Goal: Transaction & Acquisition: Purchase product/service

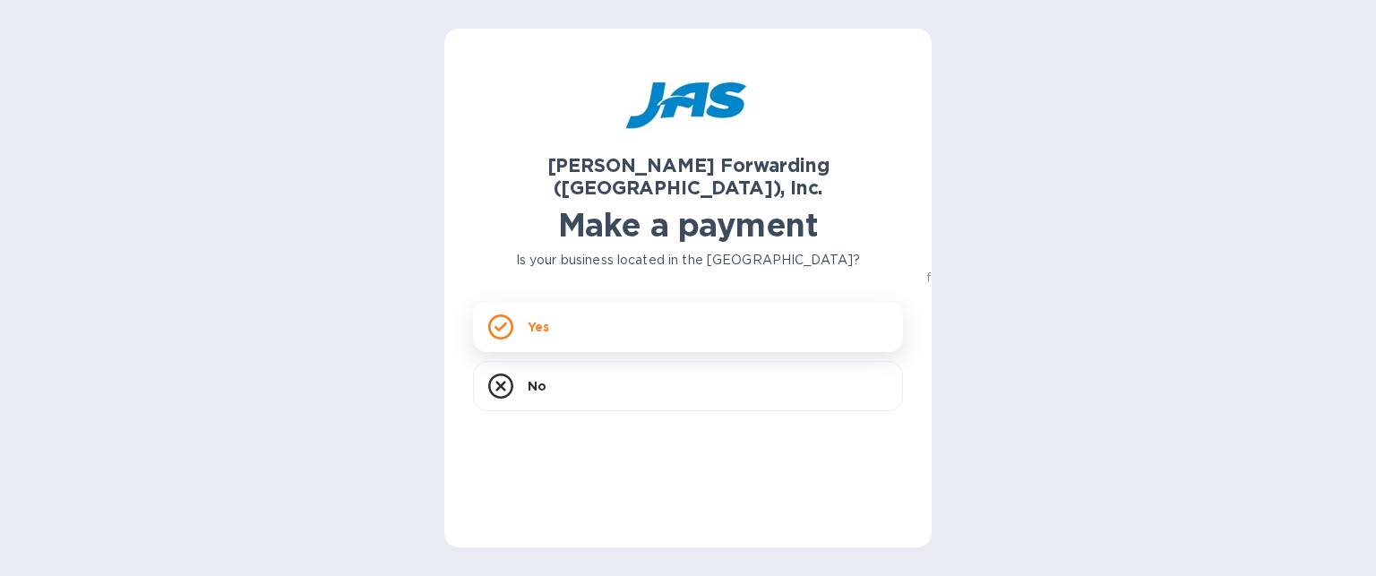
click at [731, 316] on div "Yes" at bounding box center [688, 327] width 430 height 50
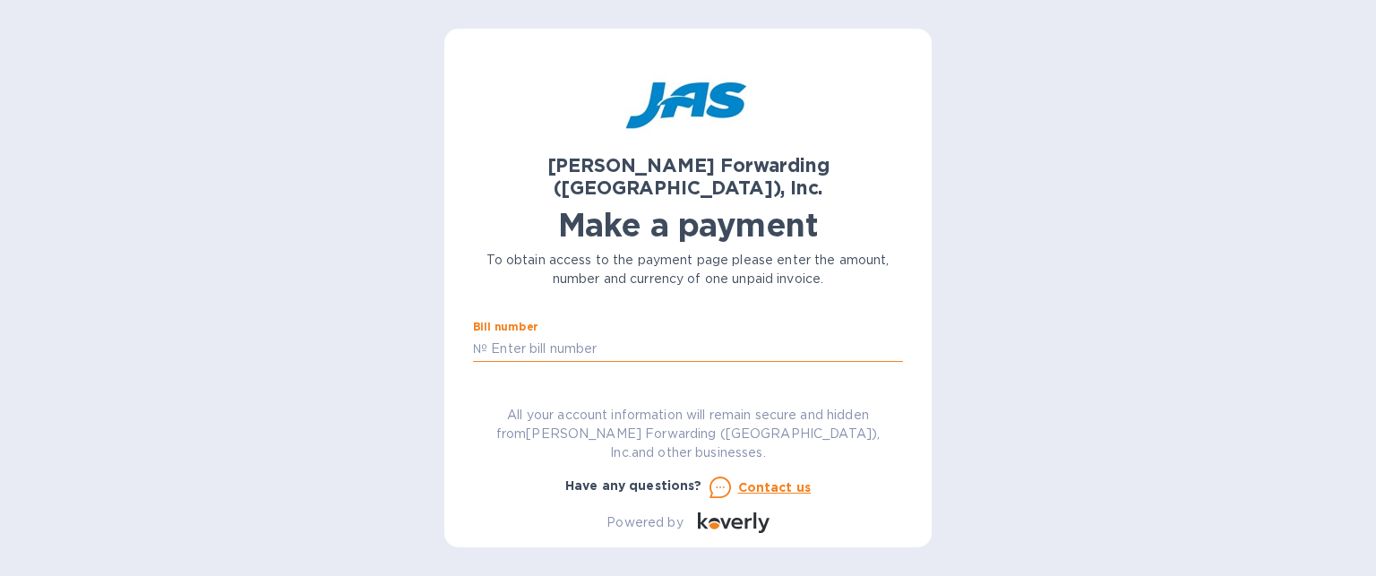
click at [492, 335] on input "text" at bounding box center [695, 348] width 416 height 27
type input "s5086554400"
click at [487, 389] on div "[PERSON_NAME] Forwarding ([GEOGRAPHIC_DATA]), Inc. Make a payment To obtain acc…" at bounding box center [688, 295] width 430 height 476
click at [496, 387] on input "text" at bounding box center [601, 400] width 240 height 27
type input "246"
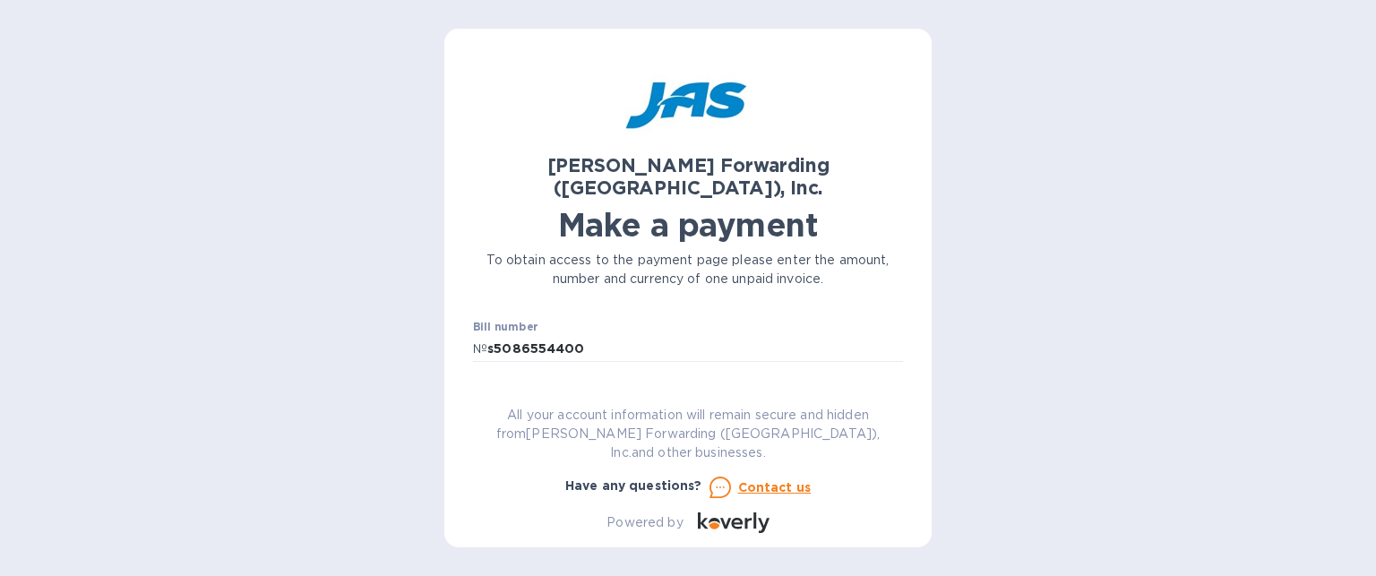
click at [771, 392] on b "USD" at bounding box center [772, 399] width 27 height 14
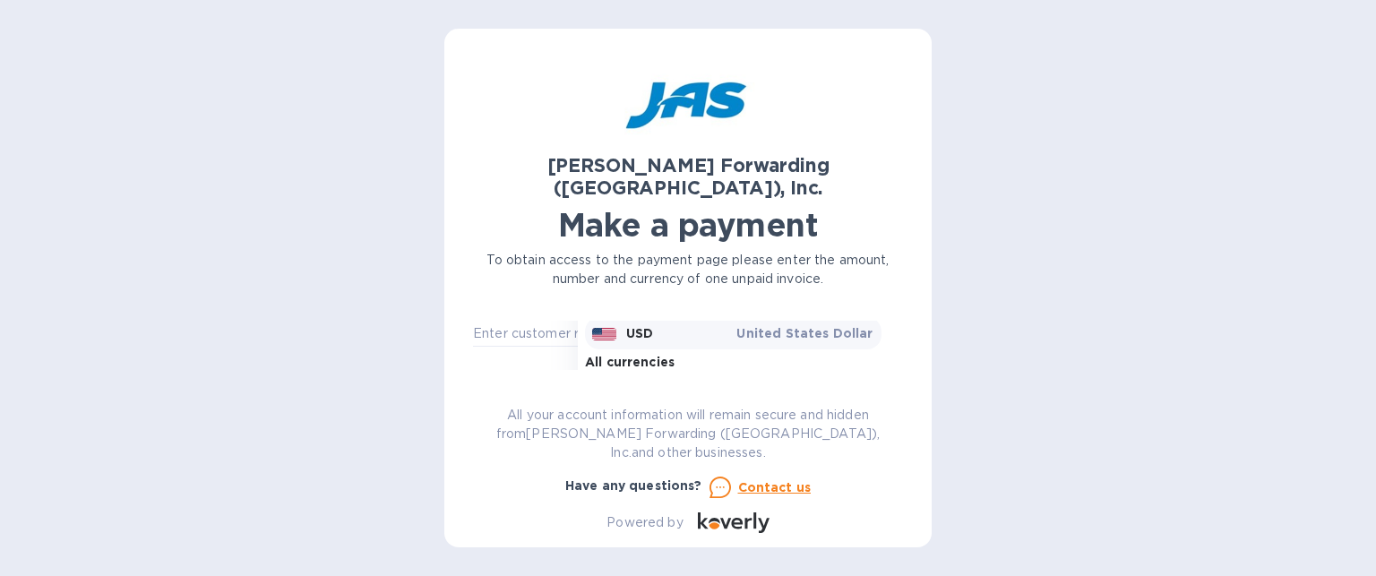
scroll to position [91, 0]
click at [796, 322] on p "United States Dollar" at bounding box center [805, 331] width 138 height 18
click at [554, 320] on input "text" at bounding box center [688, 333] width 430 height 27
click at [609, 368] on div "Go to payment page" at bounding box center [687, 389] width 437 height 43
click at [899, 277] on div "[PERSON_NAME] Forwarding ([GEOGRAPHIC_DATA]), Inc. Make a payment To obtain acc…" at bounding box center [688, 295] width 430 height 476
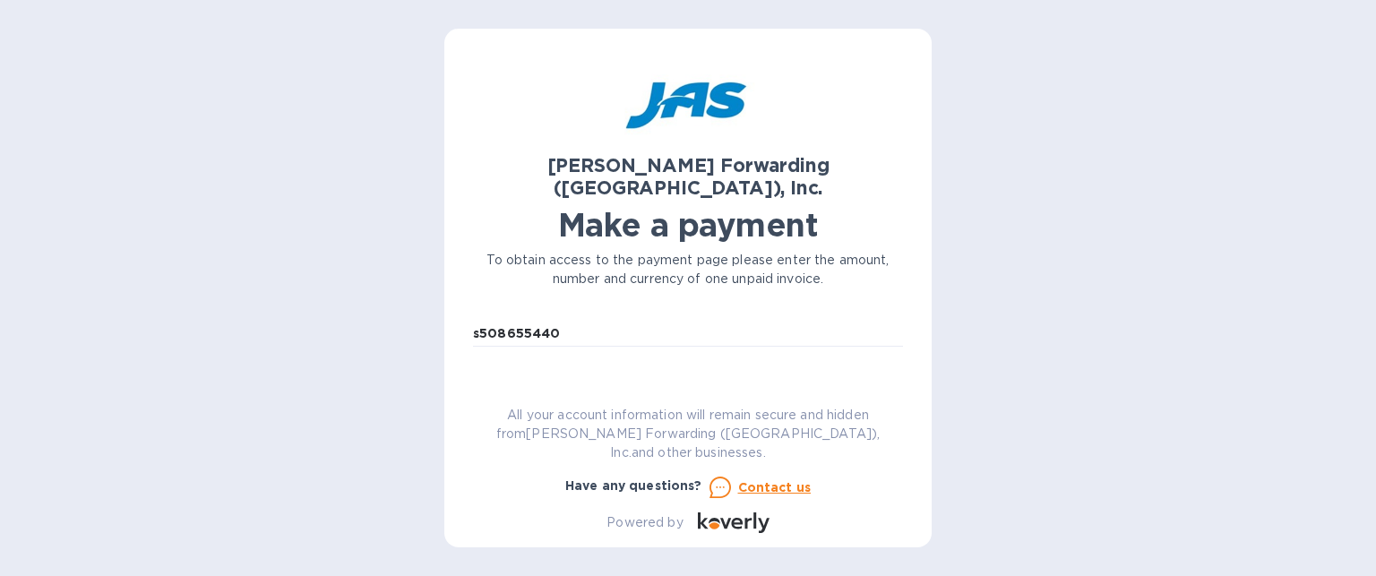
click at [894, 368] on div "Go to payment page" at bounding box center [687, 389] width 437 height 43
click at [466, 305] on div "[PERSON_NAME] Forwarding ([GEOGRAPHIC_DATA]), Inc. Make a payment To obtain acc…" at bounding box center [687, 288] width 487 height 519
click at [591, 294] on div "[PERSON_NAME] Forwarding ([GEOGRAPHIC_DATA]), Inc. Make a payment To obtain acc…" at bounding box center [688, 295] width 430 height 476
click at [591, 320] on input "s508655440" at bounding box center [688, 333] width 430 height 27
type input "s"
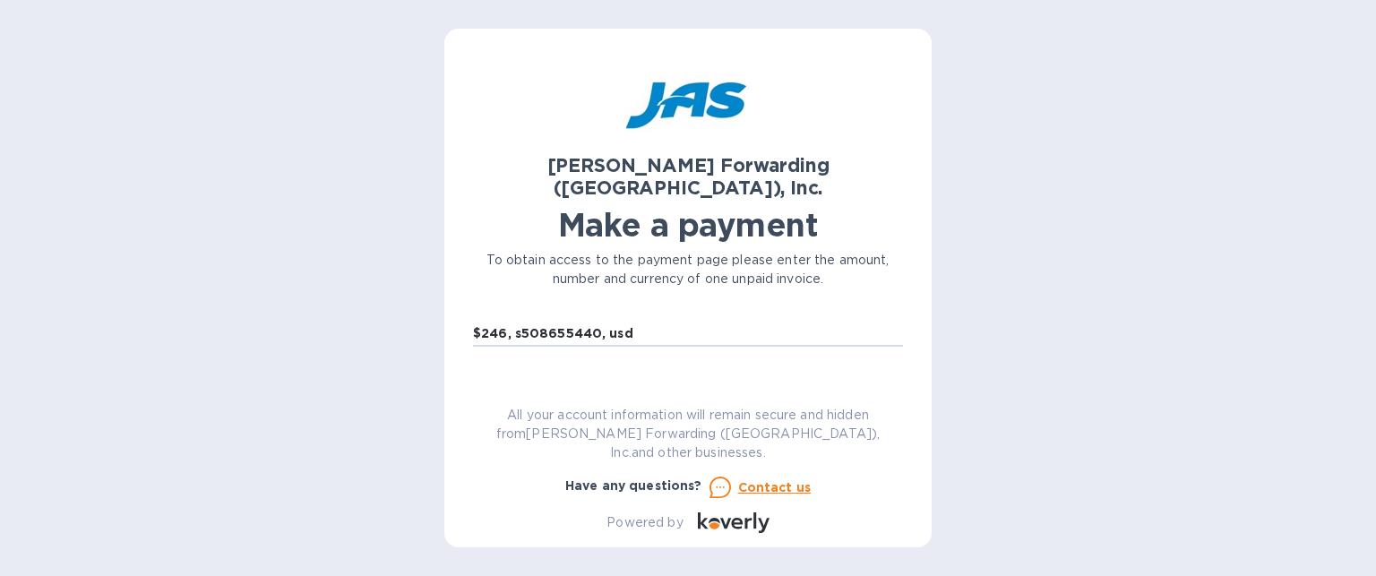
type input "$246, s508655440, usd"
click at [706, 368] on div "Go to payment page" at bounding box center [687, 389] width 437 height 43
click at [881, 388] on icon at bounding box center [891, 398] width 21 height 21
click at [881, 387] on div "Currencies Popular currencies EUR Euro GBP British Pound USD United States Doll…" at bounding box center [740, 536] width 325 height 299
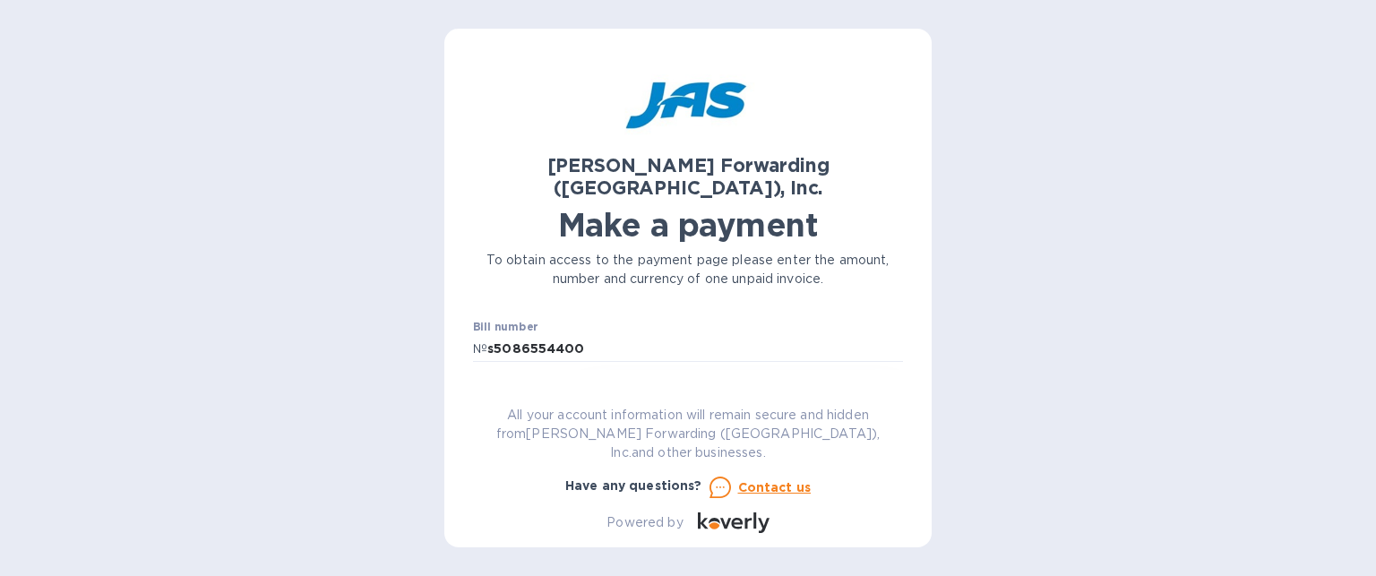
click at [881, 387] on div "Currencies Popular currencies EUR Euro GBP British Pound USD United States Doll…" at bounding box center [740, 536] width 325 height 299
click at [505, 342] on div "Customer reference number $246, s508655440, usd" at bounding box center [687, 340] width 437 height 52
click at [896, 296] on div "[PERSON_NAME] Forwarding ([GEOGRAPHIC_DATA]), Inc. Make a payment To obtain acc…" at bounding box center [688, 295] width 430 height 476
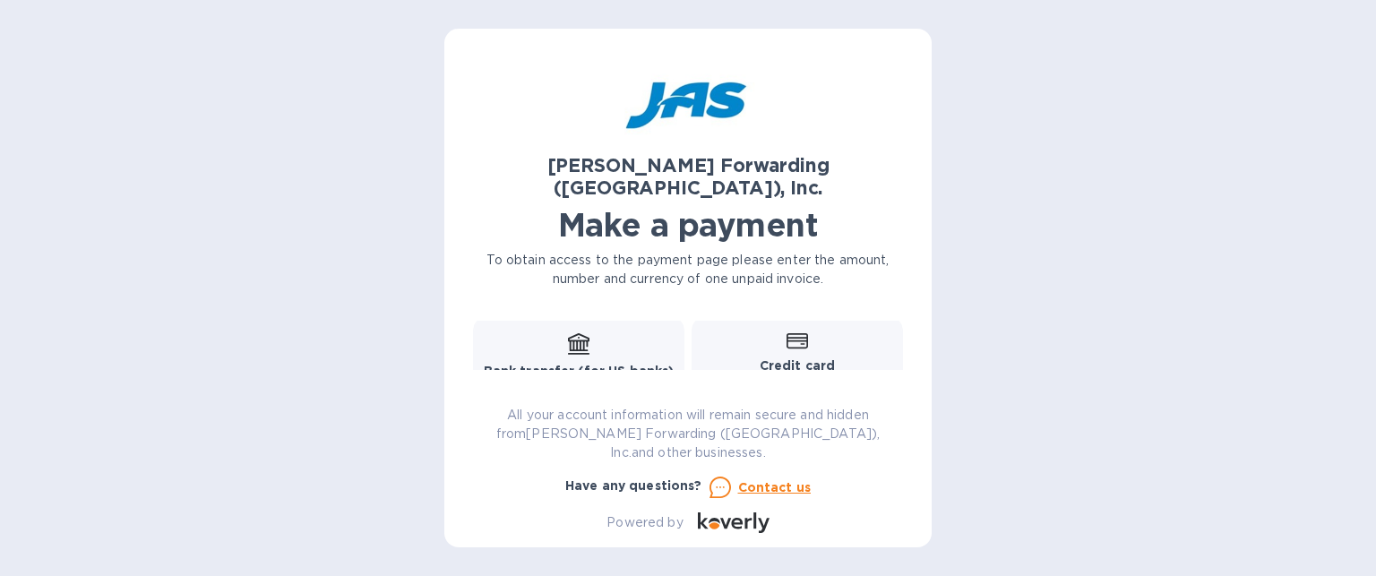
click at [800, 331] on div "Credit card and more..." at bounding box center [797, 365] width 188 height 69
click at [780, 379] on icon at bounding box center [773, 387] width 23 height 17
click at [821, 331] on div "Credit card and more..." at bounding box center [797, 365] width 188 height 69
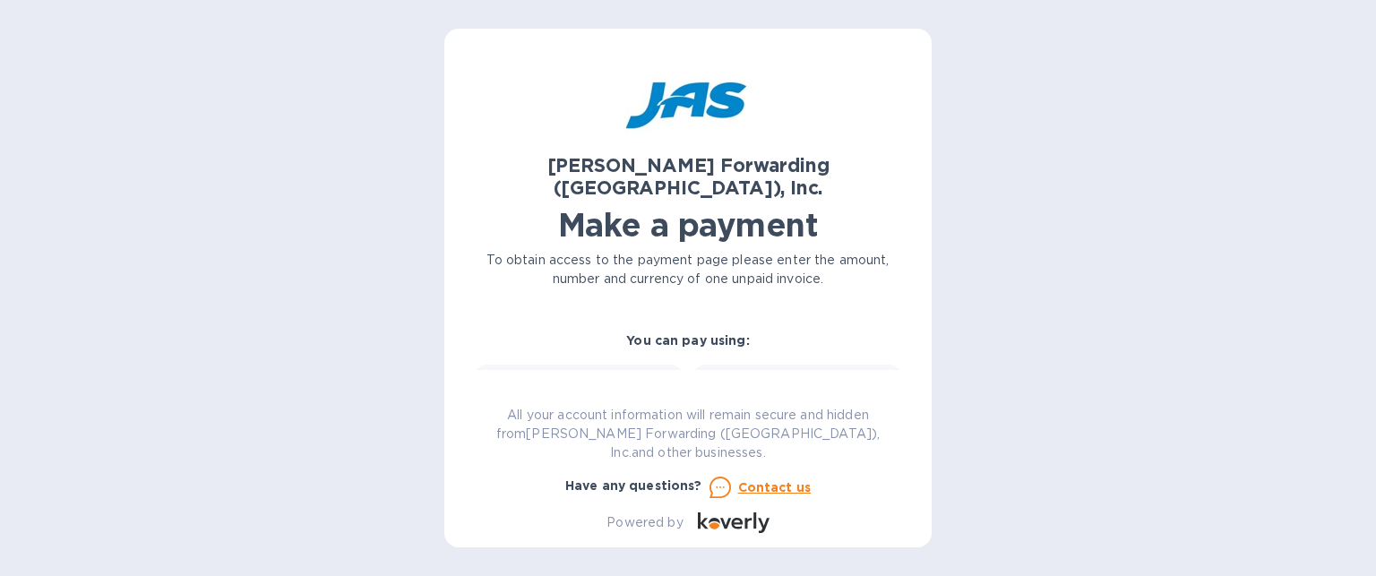
scroll to position [276, 0]
click at [790, 374] on icon at bounding box center [796, 381] width 21 height 15
click at [899, 389] on div "[PERSON_NAME] Forwarding ([GEOGRAPHIC_DATA]), Inc. Make a payment To obtain acc…" at bounding box center [688, 295] width 430 height 476
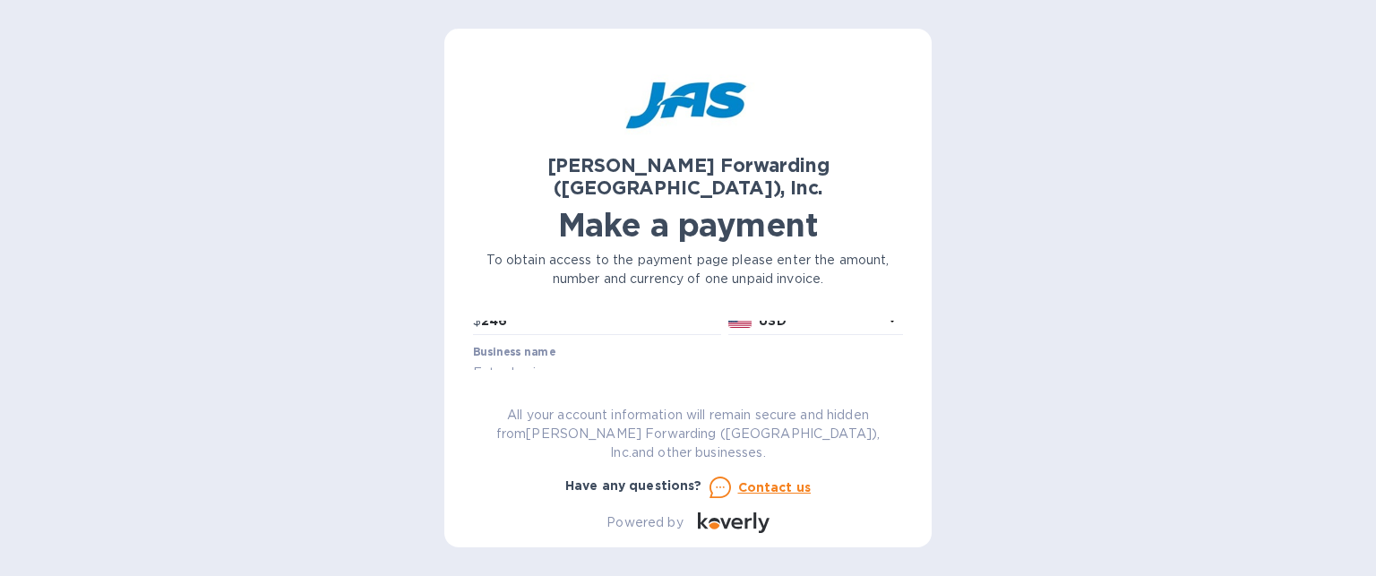
click at [520, 360] on input "text" at bounding box center [688, 373] width 430 height 27
type input "miriams jewelry"
click at [898, 296] on div "[PERSON_NAME] Forwarding ([GEOGRAPHIC_DATA]), Inc. Make a payment To obtain acc…" at bounding box center [688, 295] width 430 height 476
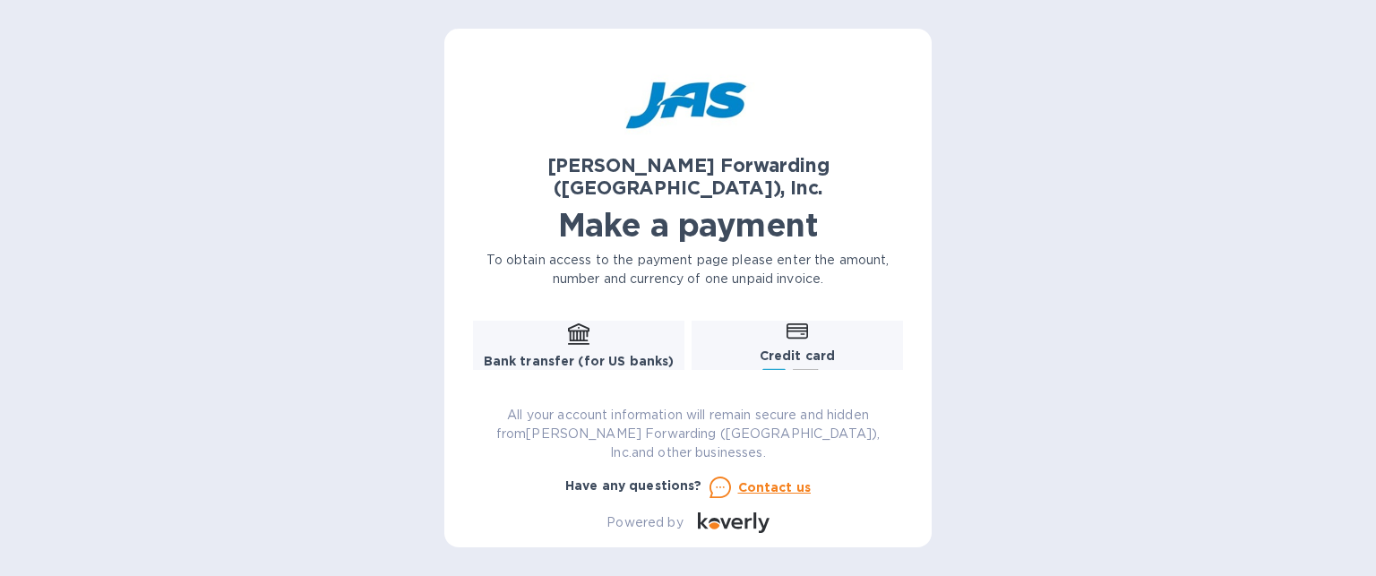
scroll to position [327, 0]
click at [834, 346] on p "Credit card" at bounding box center [797, 355] width 188 height 19
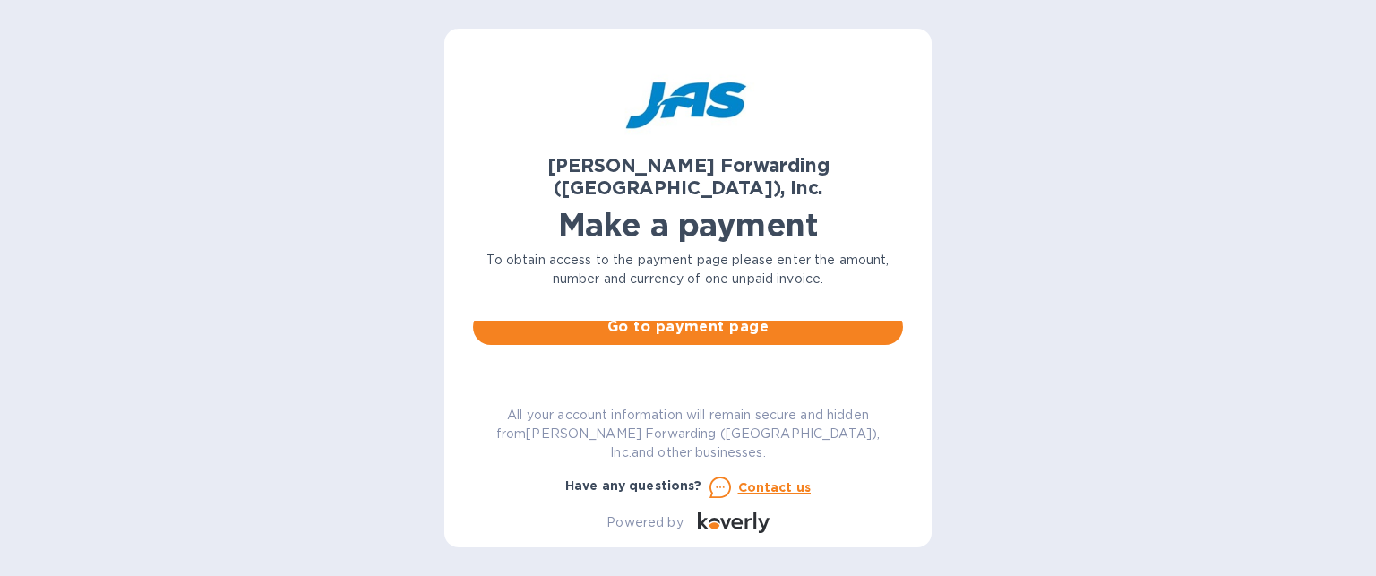
scroll to position [238, 0]
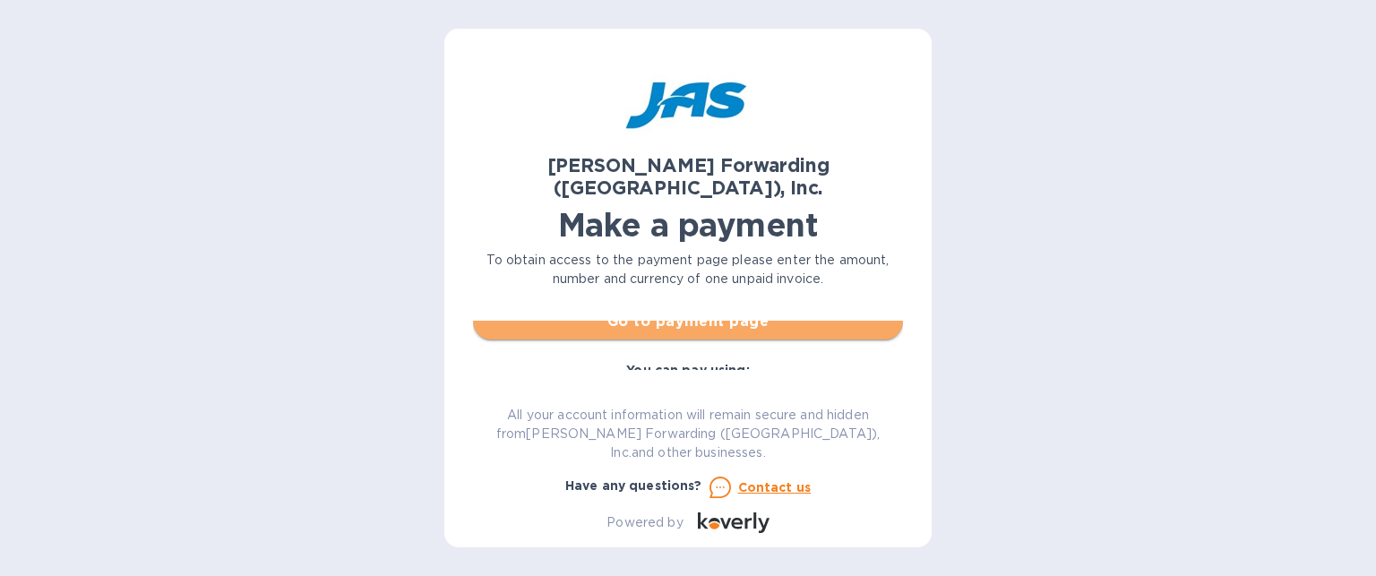
click at [834, 309] on button "Go to payment page" at bounding box center [688, 322] width 430 height 36
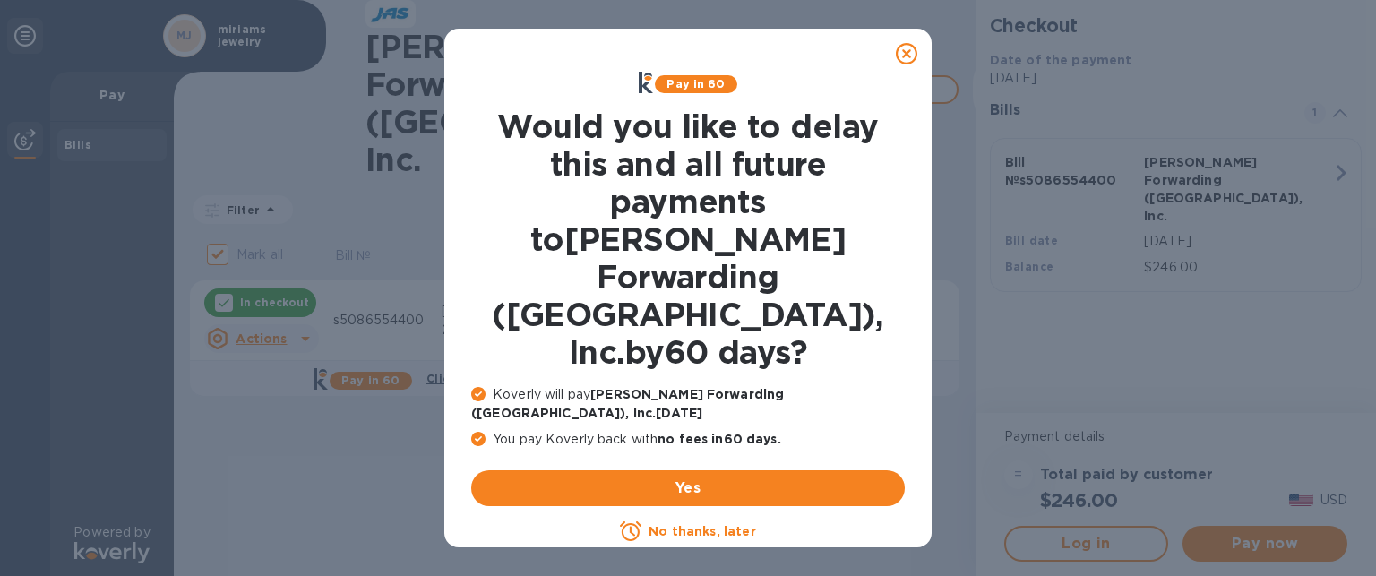
click at [747, 524] on u "No thanks, later" at bounding box center [702, 531] width 107 height 14
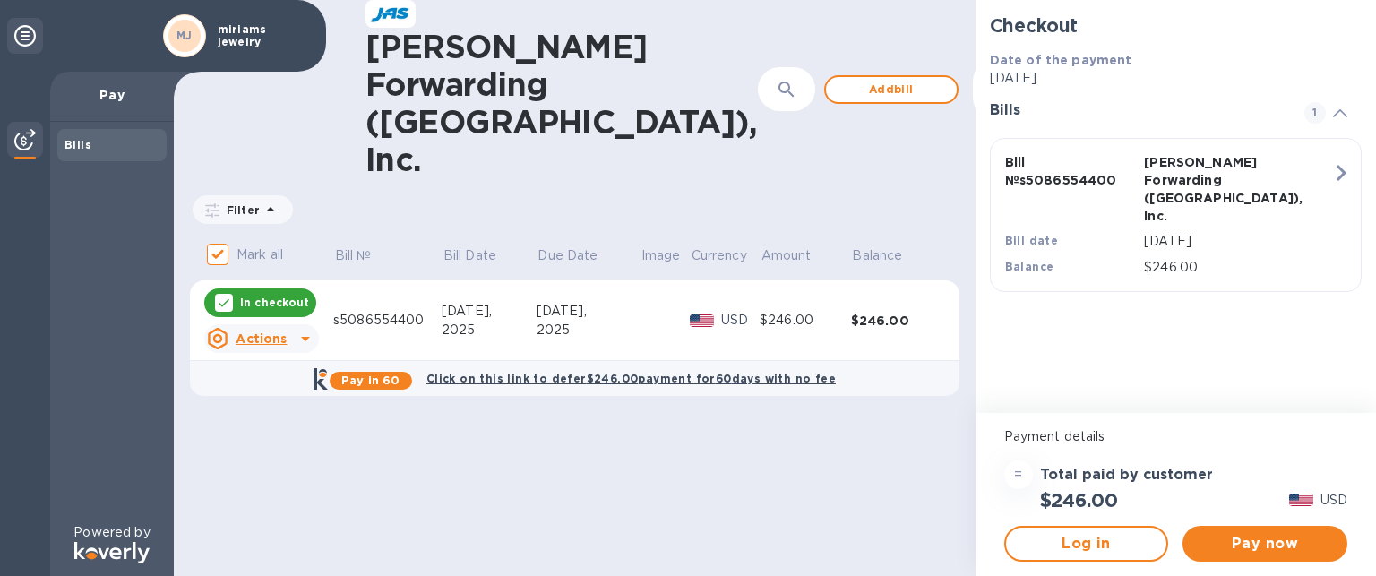
click at [302, 337] on icon at bounding box center [305, 339] width 9 height 4
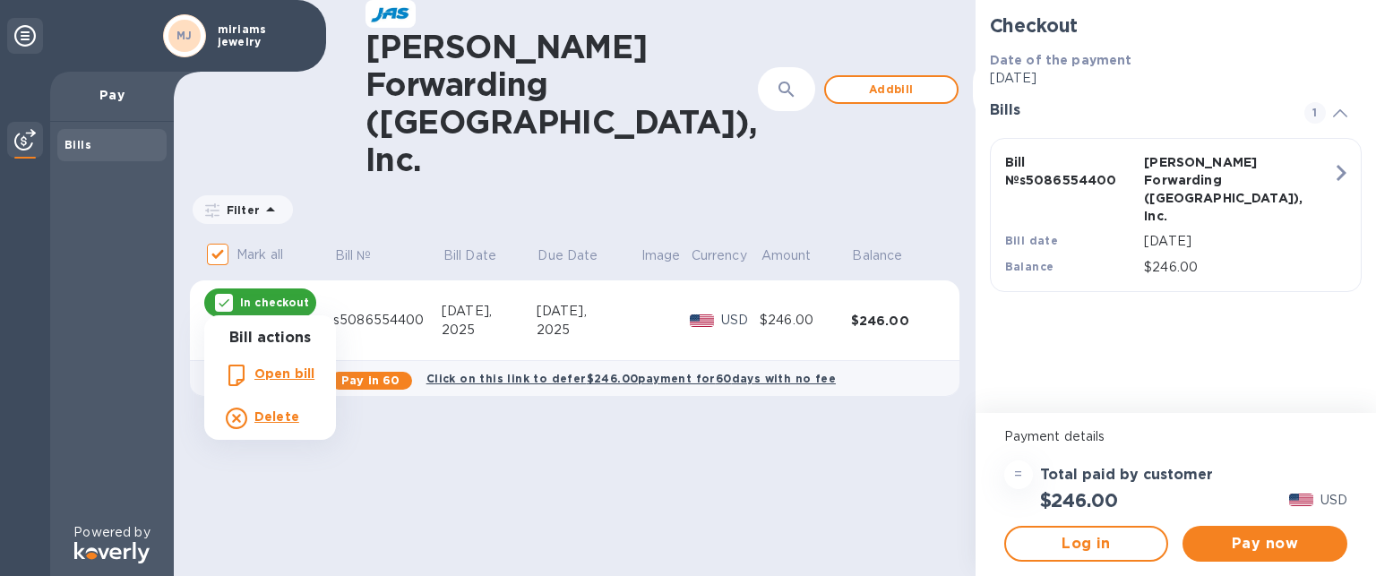
click at [498, 522] on div at bounding box center [688, 288] width 1376 height 576
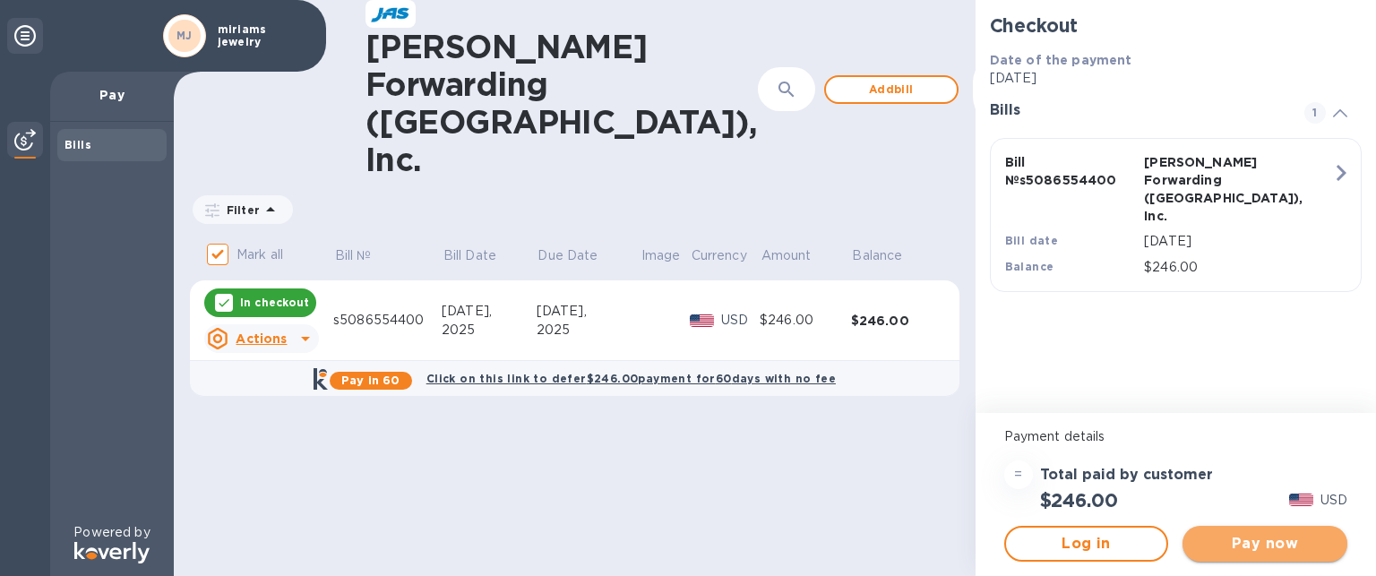
click at [1265, 546] on span "Pay now" at bounding box center [1265, 543] width 136 height 21
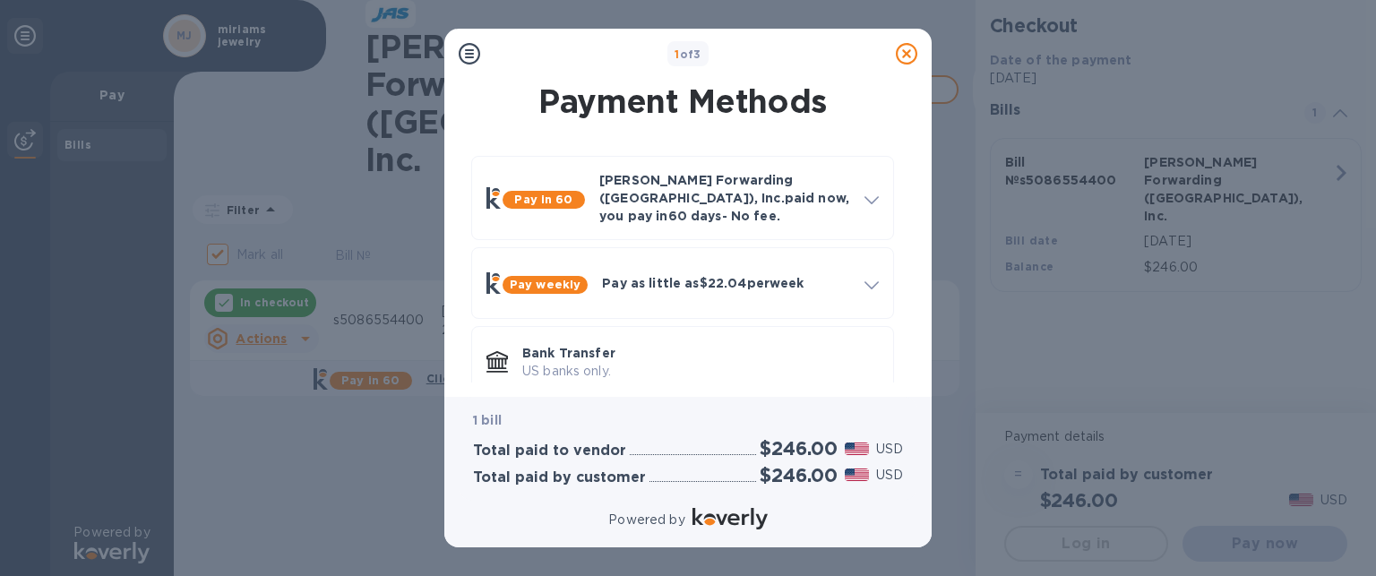
click at [917, 376] on div "Payment Methods Pay in 60 [PERSON_NAME] Forwarding ([GEOGRAPHIC_DATA]), Inc. pa…" at bounding box center [687, 238] width 487 height 318
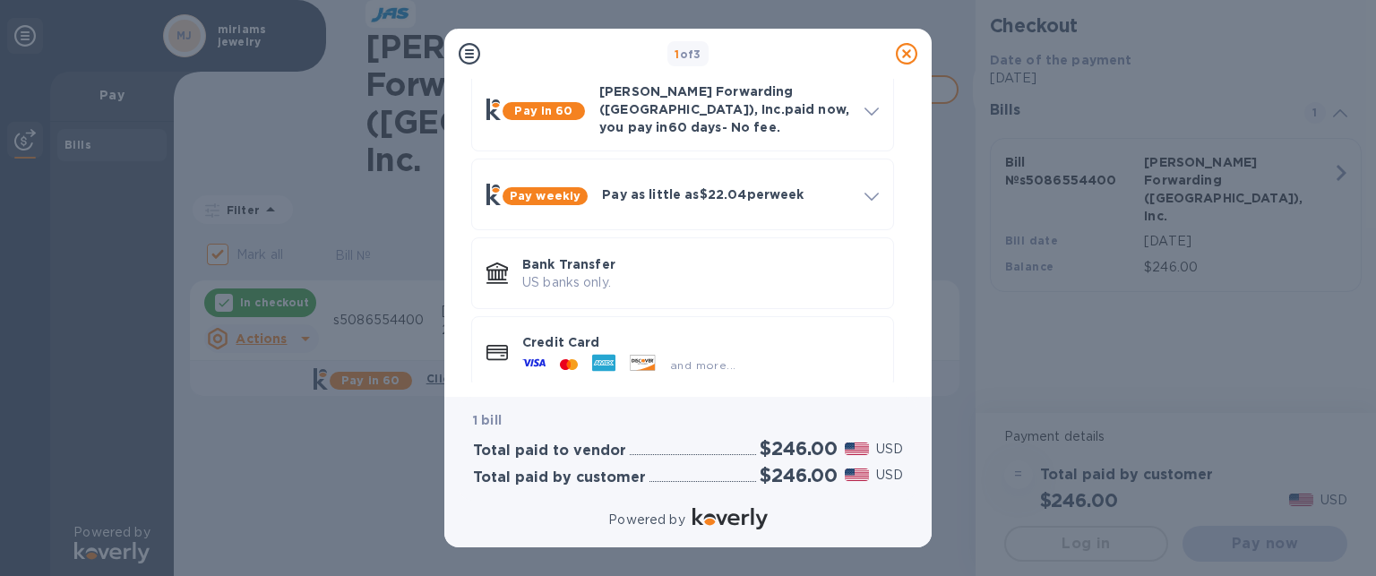
scroll to position [95, 0]
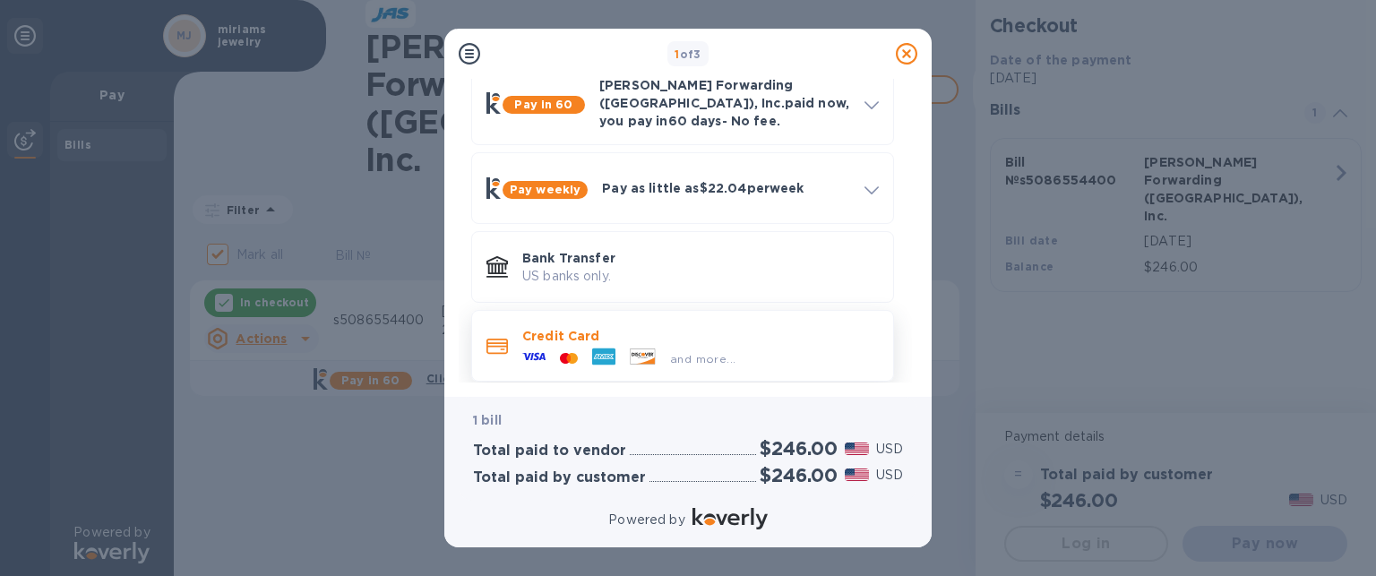
click at [718, 327] on p "Credit Card" at bounding box center [700, 336] width 357 height 18
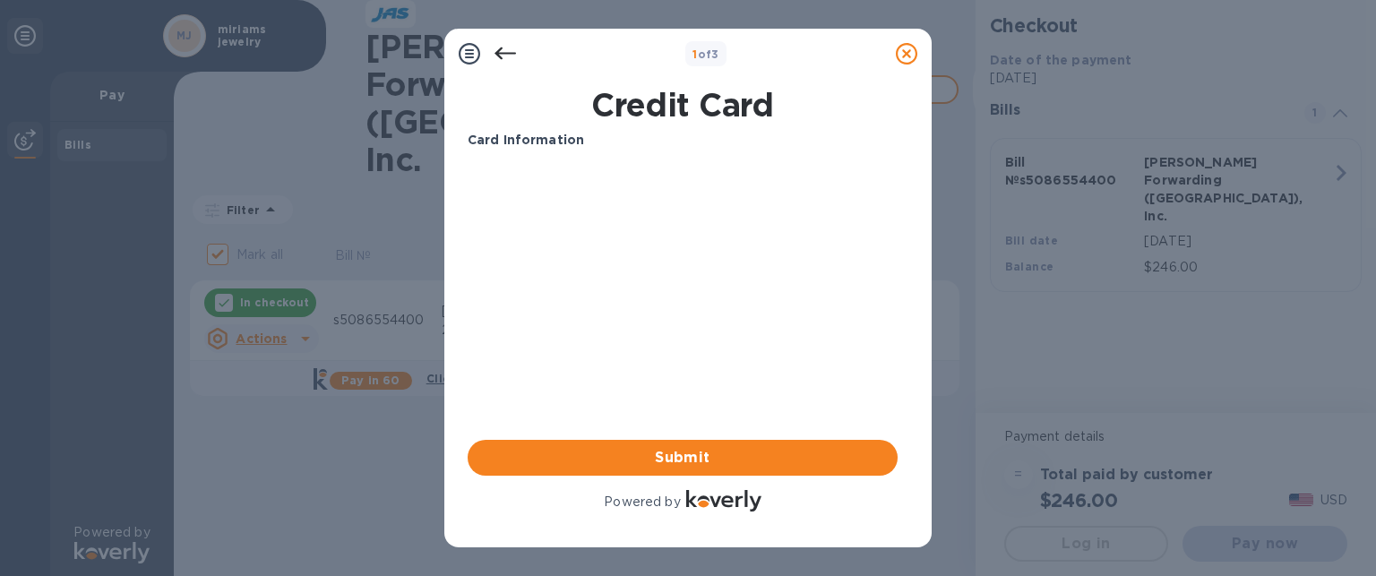
scroll to position [0, 0]
click at [506, 460] on span "Submit" at bounding box center [682, 457] width 401 height 21
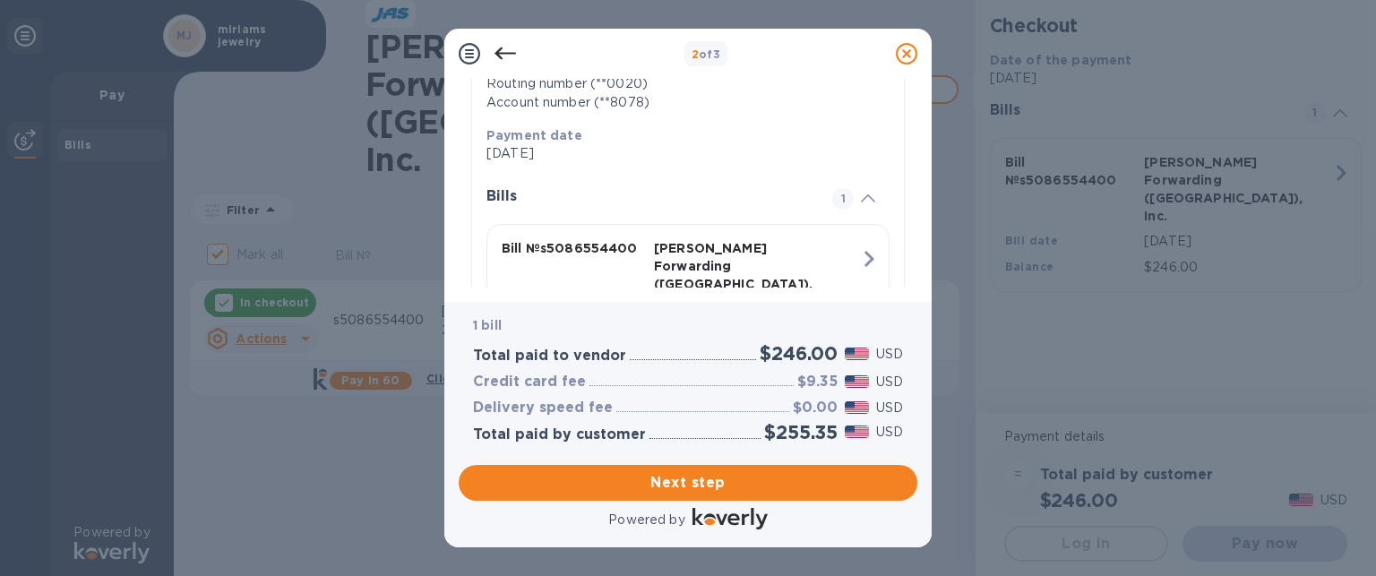
scroll to position [403, 0]
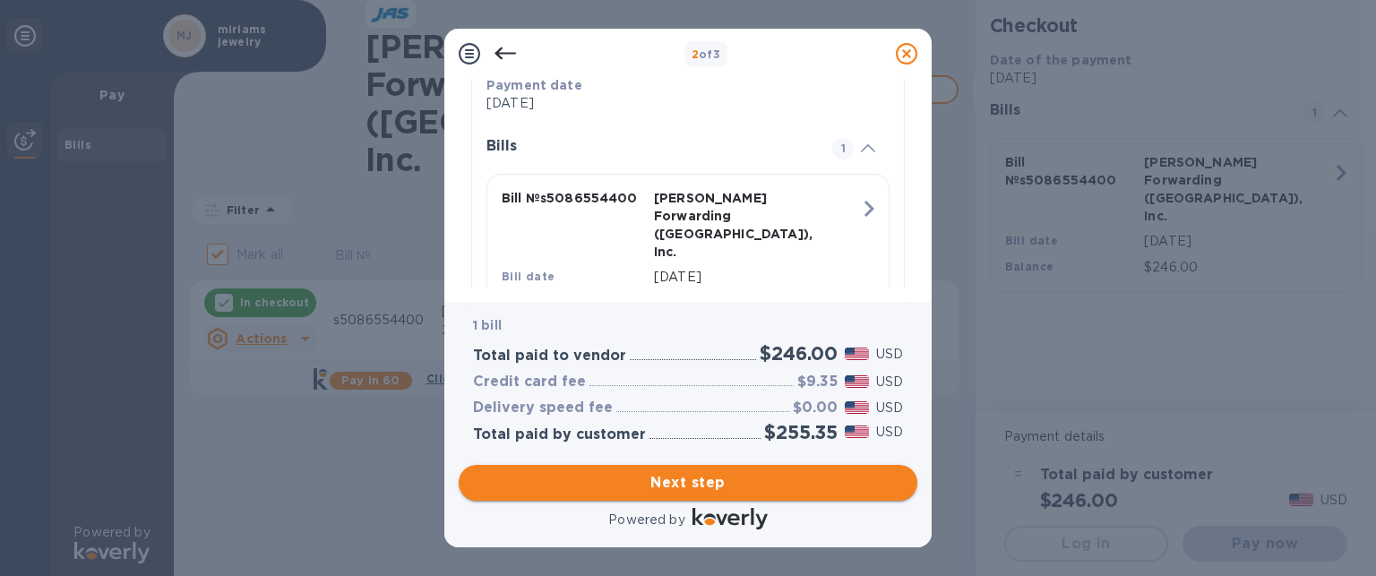
click at [699, 477] on span "Next step" at bounding box center [688, 482] width 430 height 21
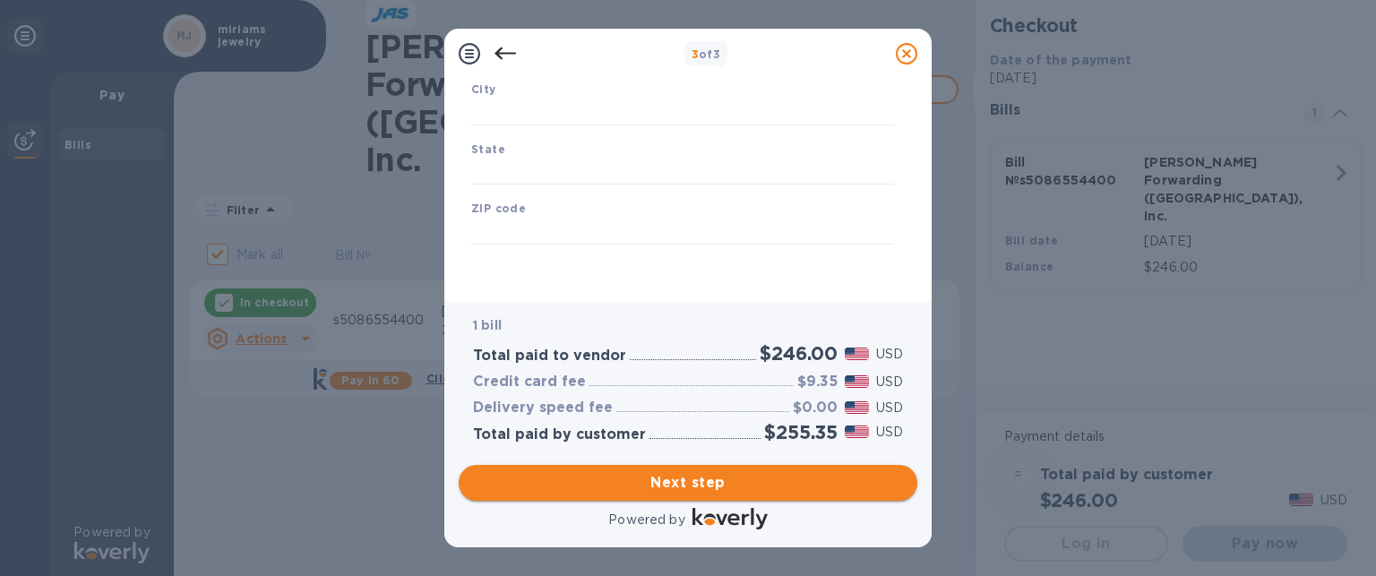
scroll to position [302, 0]
type input "[GEOGRAPHIC_DATA]"
click at [481, 113] on input "text" at bounding box center [682, 112] width 423 height 27
type input "[GEOGRAPHIC_DATA]"
click at [474, 171] on input "text" at bounding box center [682, 172] width 423 height 27
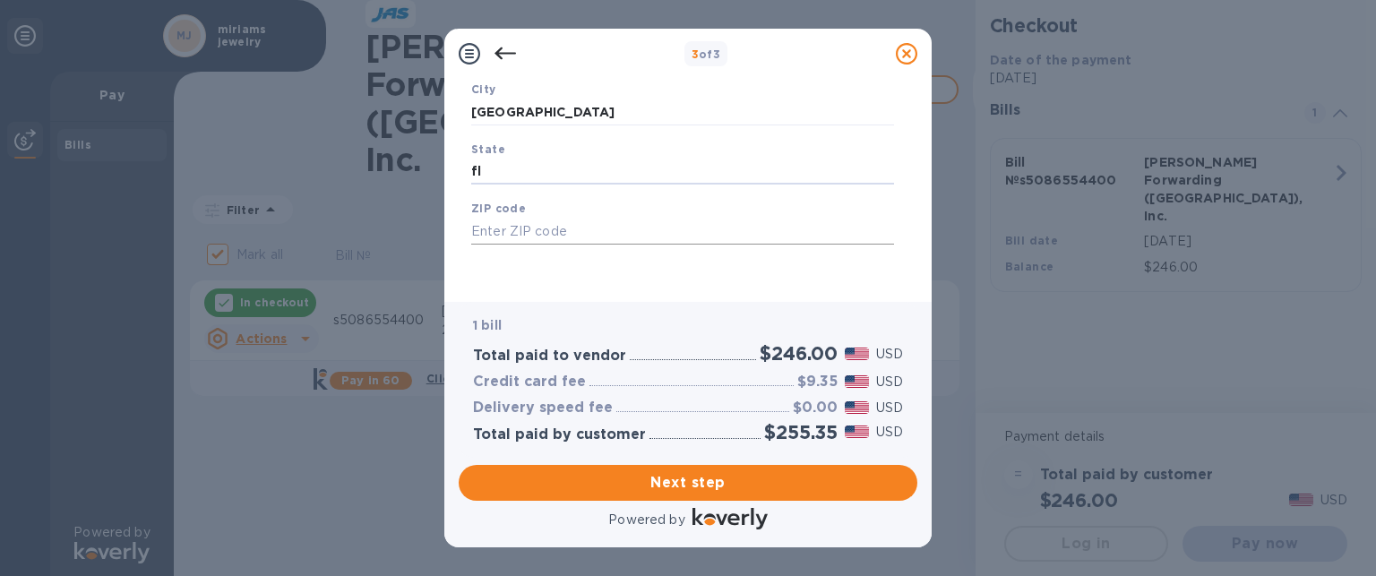
type input "fl"
click at [486, 228] on input "text" at bounding box center [682, 231] width 423 height 27
type input "32250"
click at [577, 481] on span "Next step" at bounding box center [688, 482] width 430 height 21
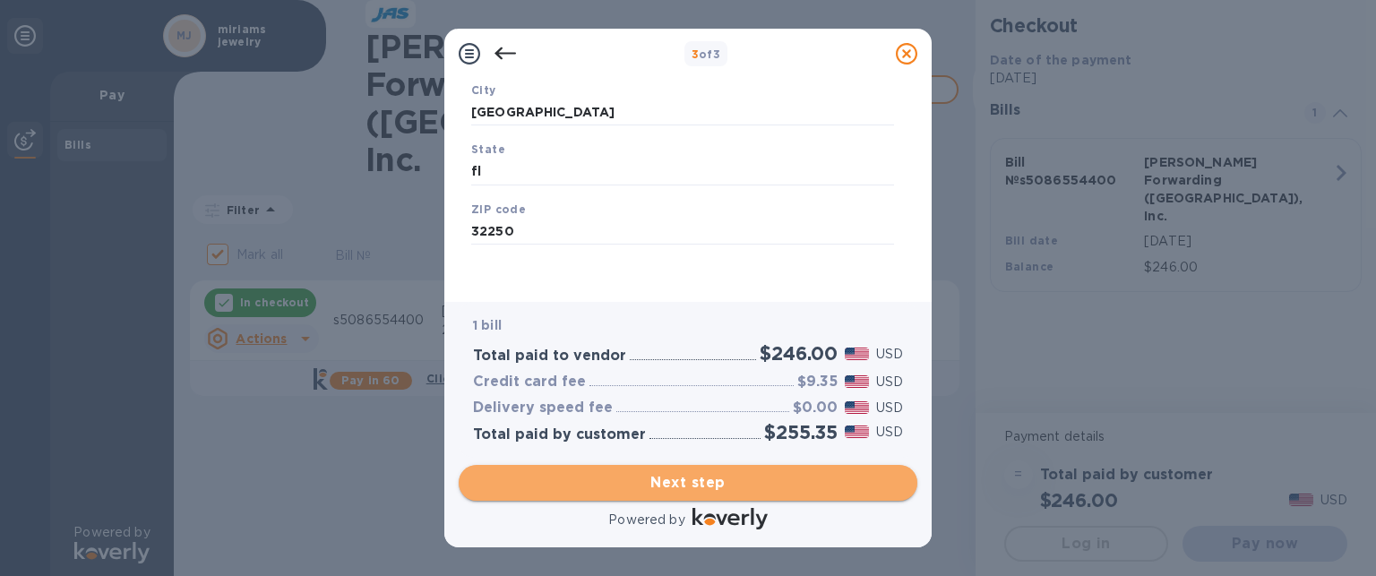
click at [631, 483] on span "Next step" at bounding box center [688, 482] width 430 height 21
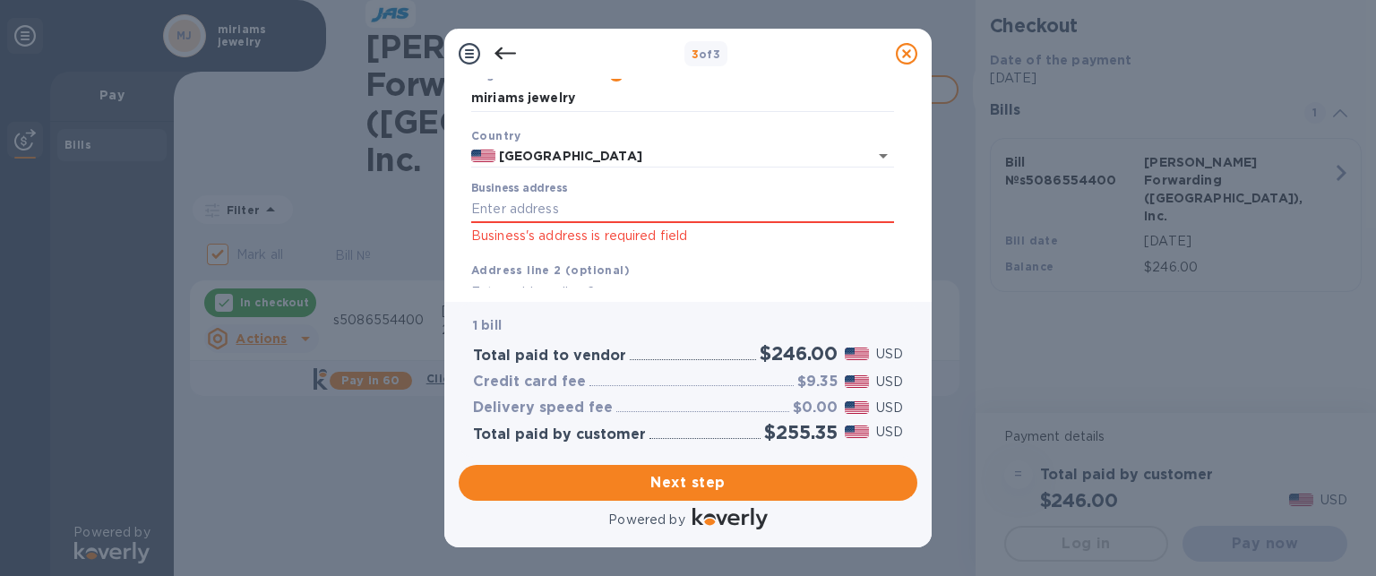
scroll to position [86, 0]
click at [532, 214] on input "Business address" at bounding box center [682, 206] width 423 height 27
type input "[STREET_ADDRESS]"
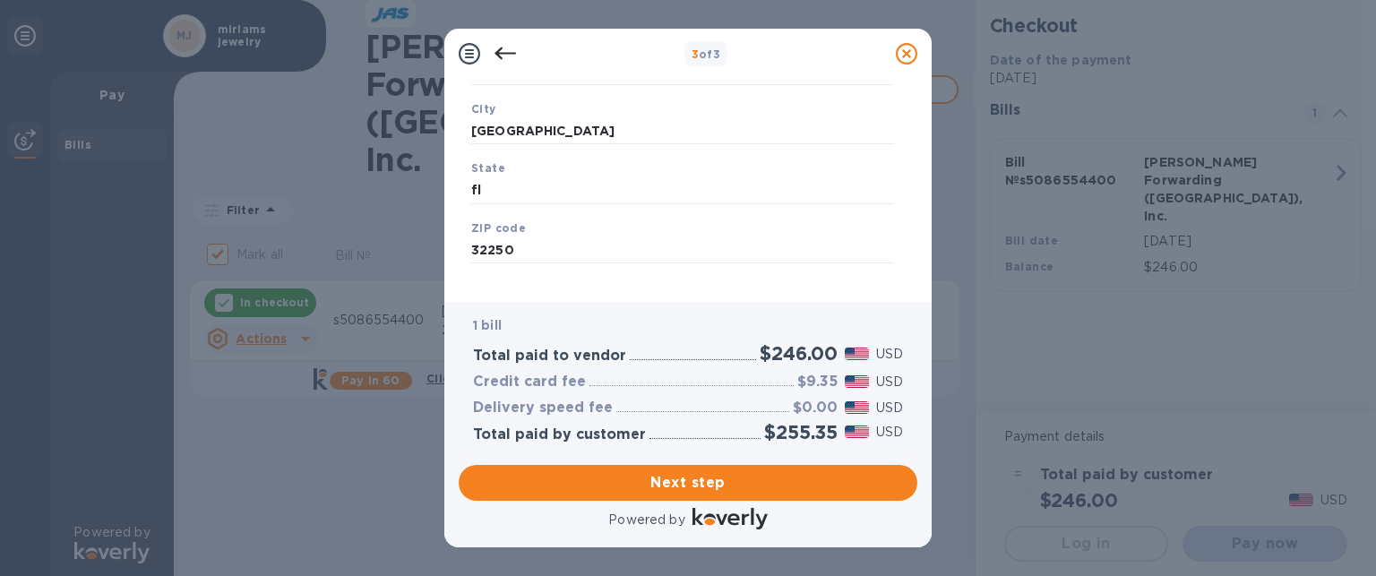
scroll to position [319, 0]
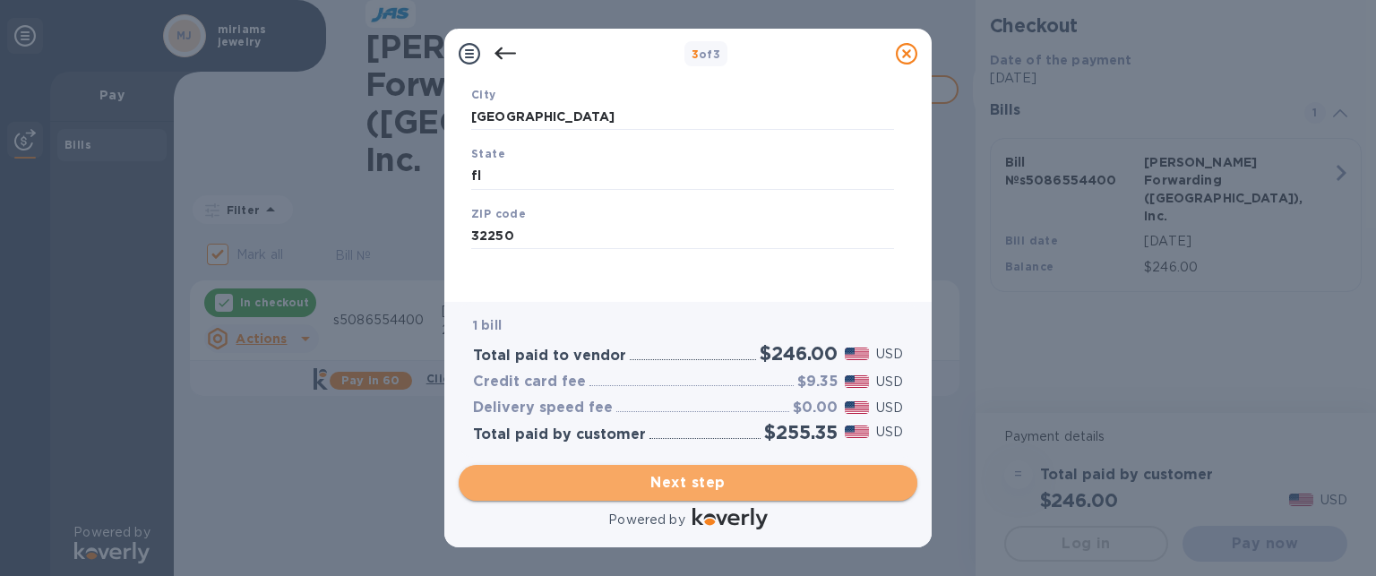
click at [761, 493] on span "Next step" at bounding box center [688, 482] width 430 height 21
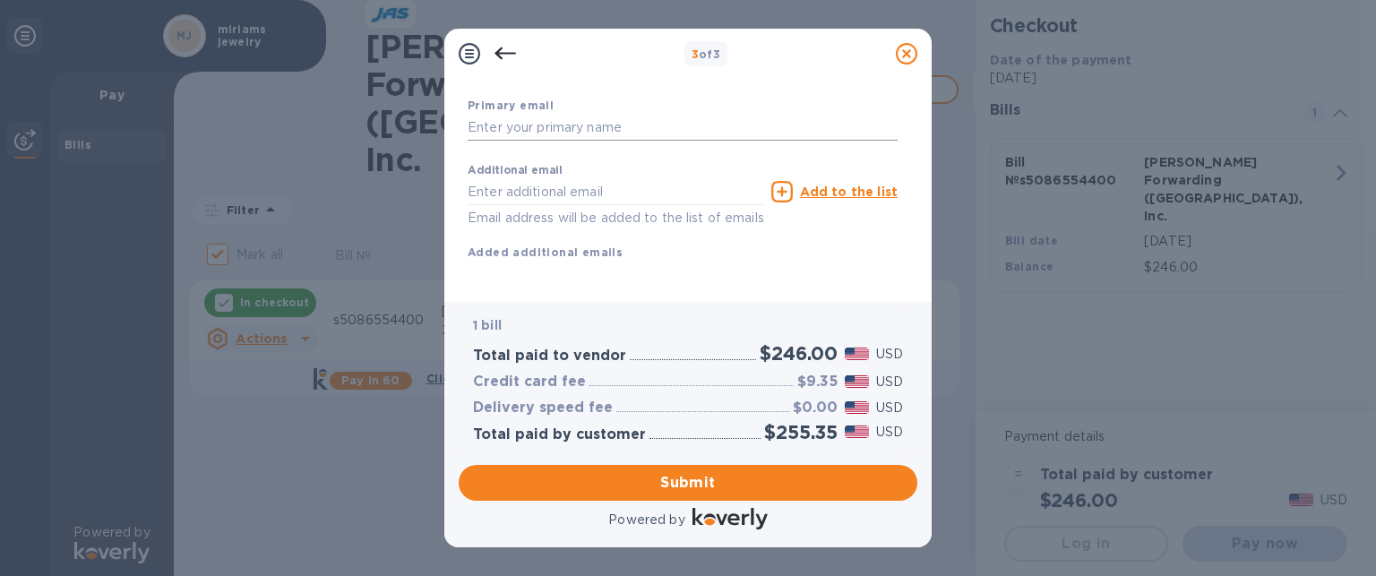
click at [527, 138] on input "text" at bounding box center [683, 128] width 430 height 27
type input "[PERSON_NAME][EMAIL_ADDRESS][DOMAIN_NAME]"
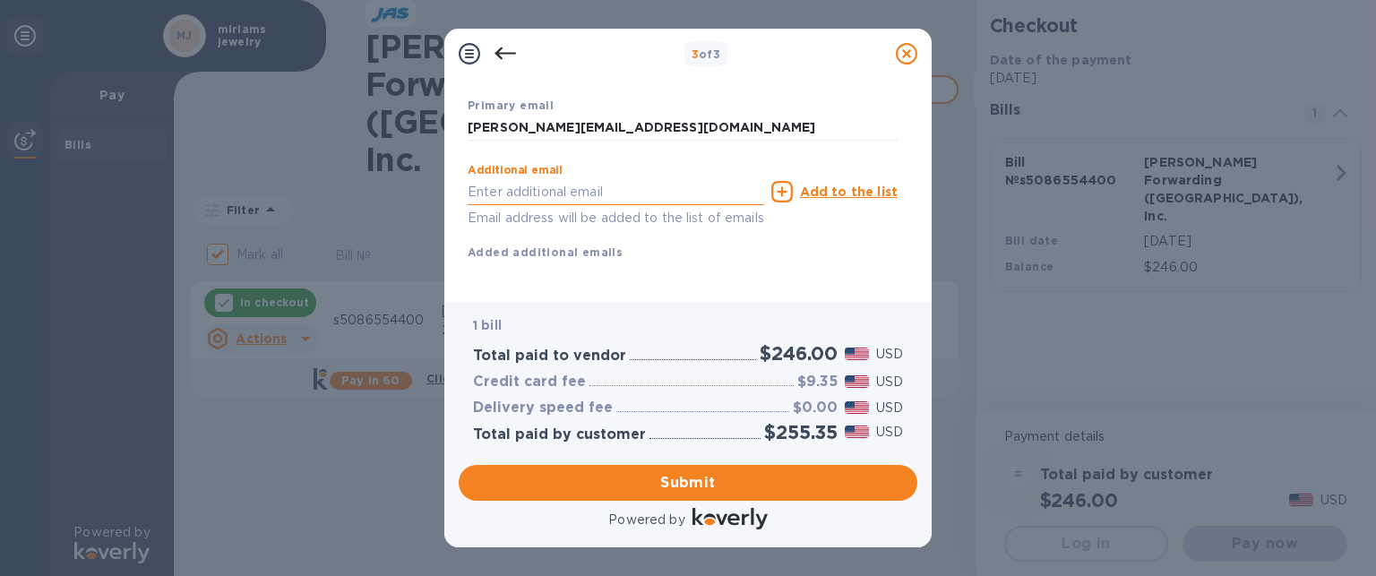
click at [507, 192] on input "text" at bounding box center [616, 191] width 296 height 27
type input "l"
click at [738, 468] on button "Submit" at bounding box center [688, 483] width 459 height 36
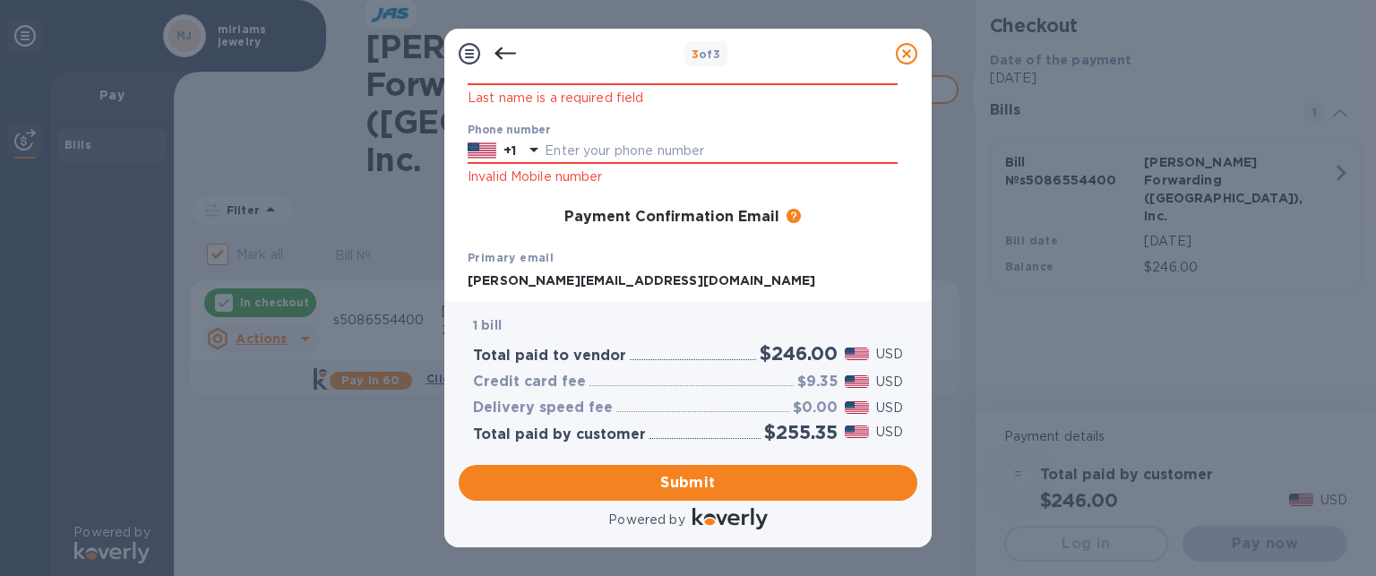
scroll to position [235, 0]
click at [677, 149] on input "text" at bounding box center [721, 153] width 353 height 27
type input "9045450709"
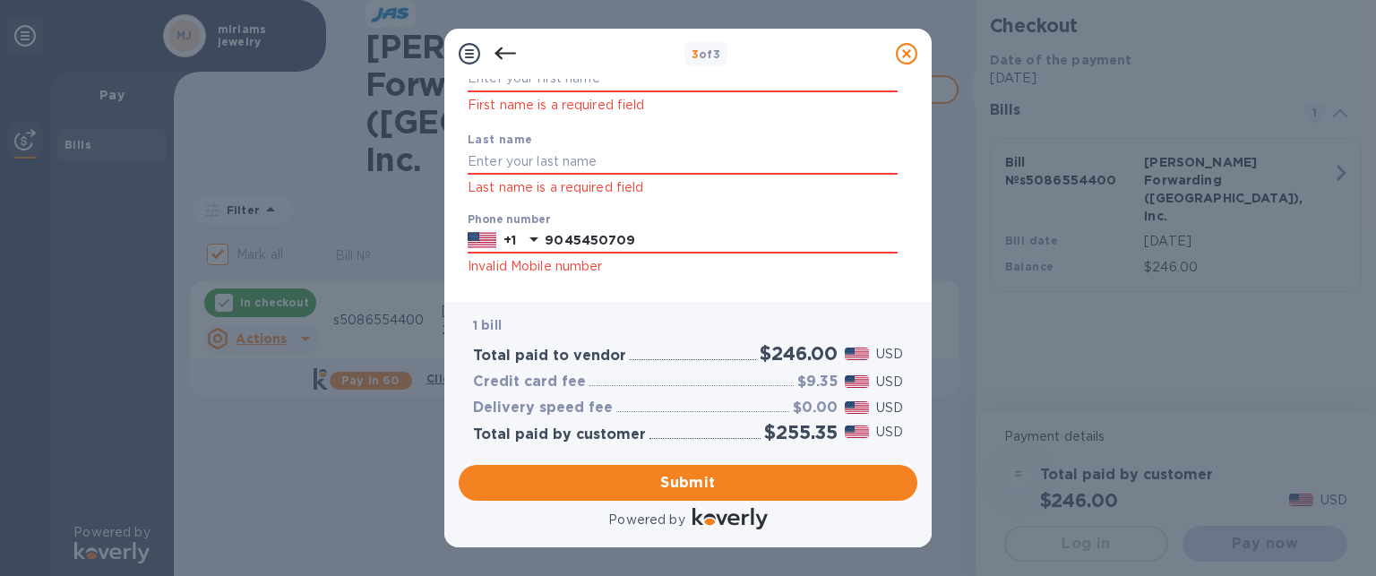
scroll to position [139, 0]
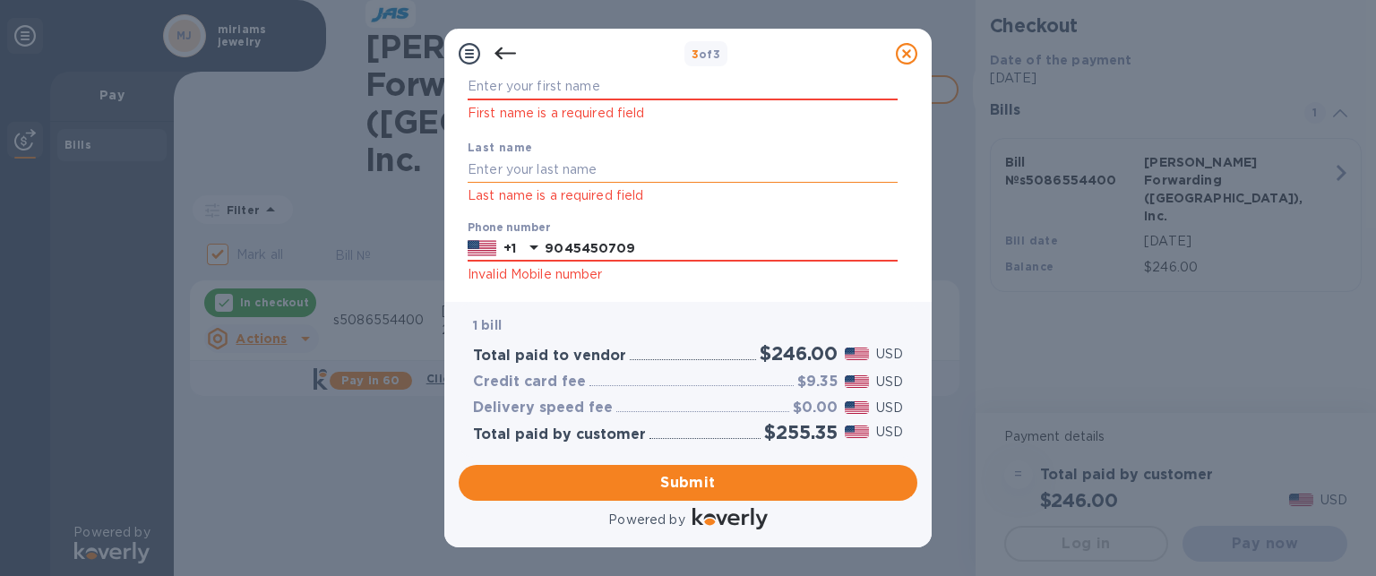
click at [649, 157] on input "text" at bounding box center [683, 170] width 430 height 27
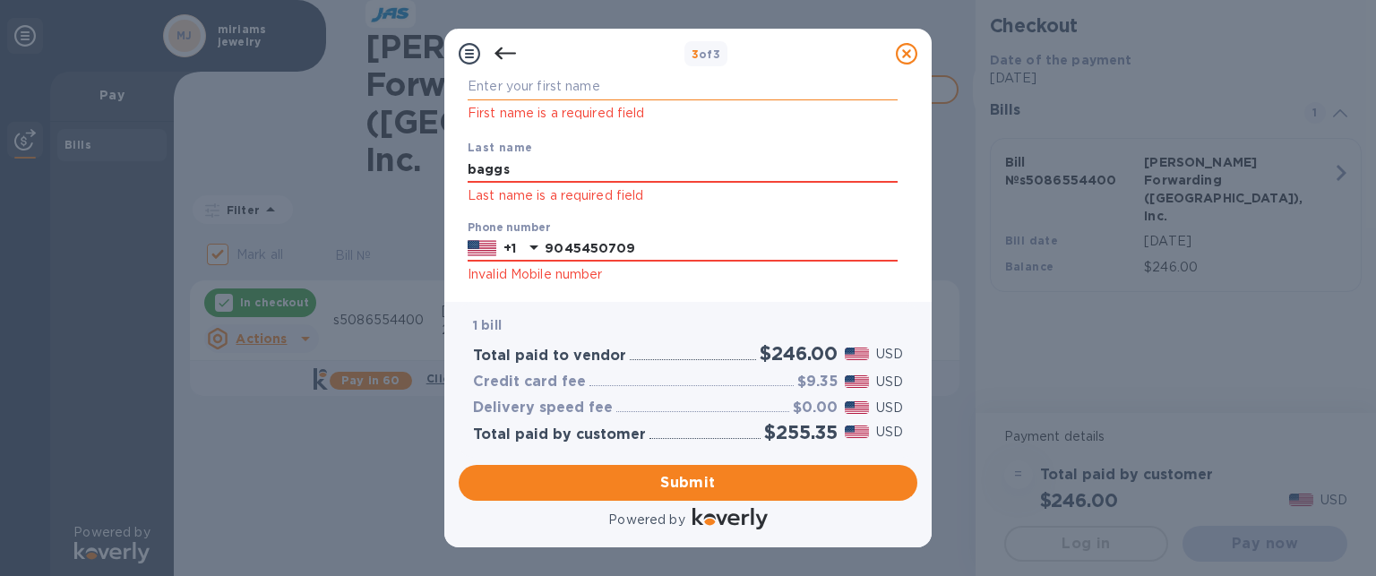
type input "baggs"
click at [516, 87] on input "text" at bounding box center [683, 86] width 430 height 27
type input "[PERSON_NAME]"
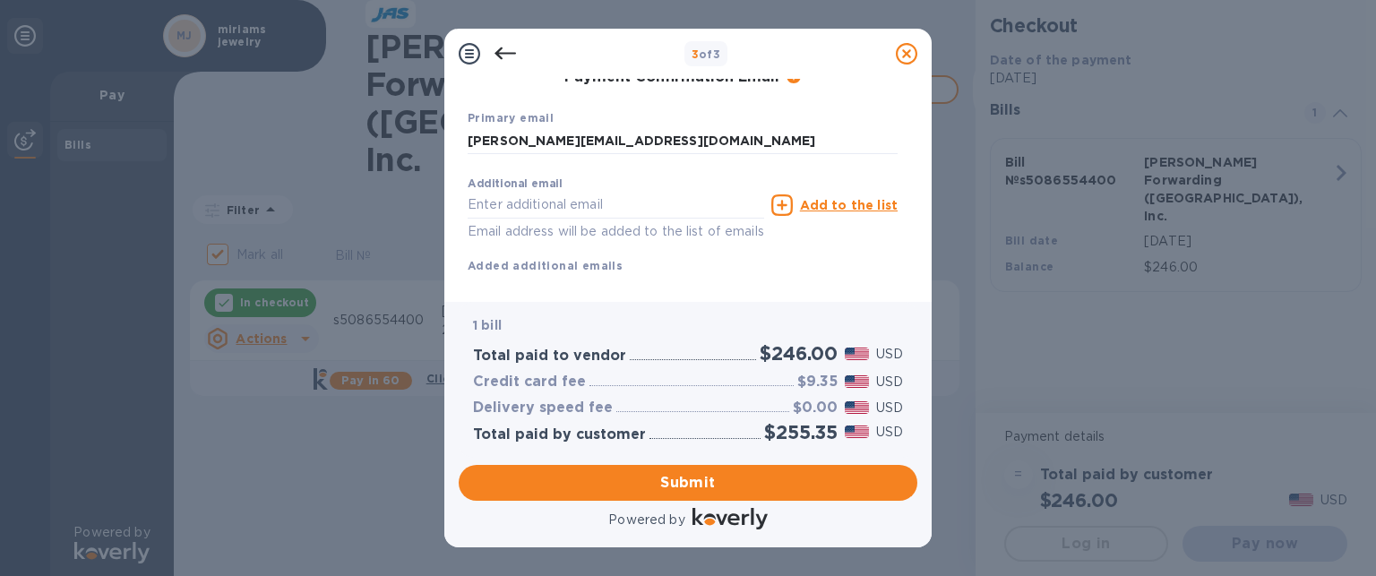
scroll to position [414, 0]
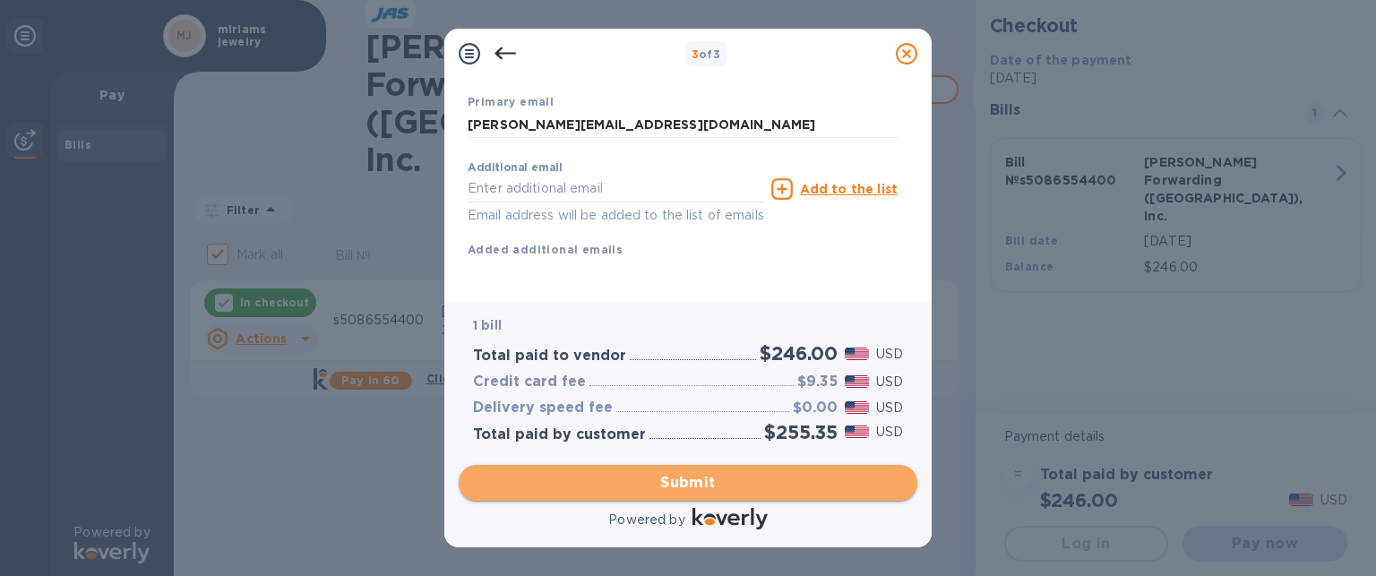
click at [778, 485] on span "Submit" at bounding box center [688, 482] width 430 height 21
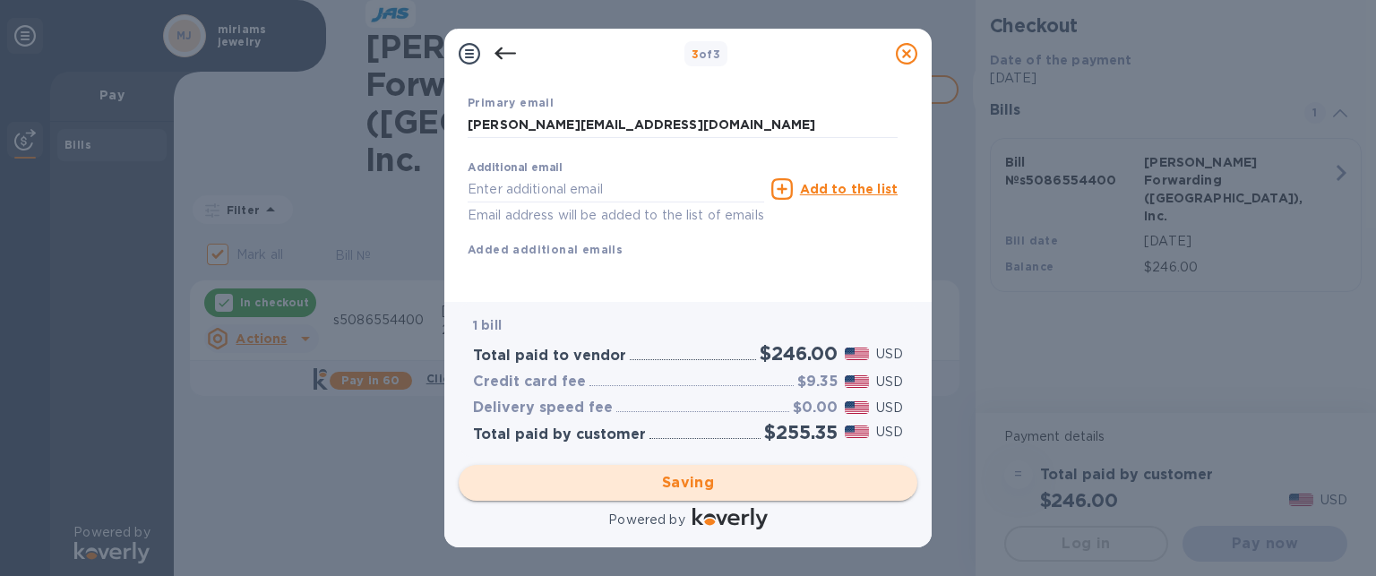
checkbox input "false"
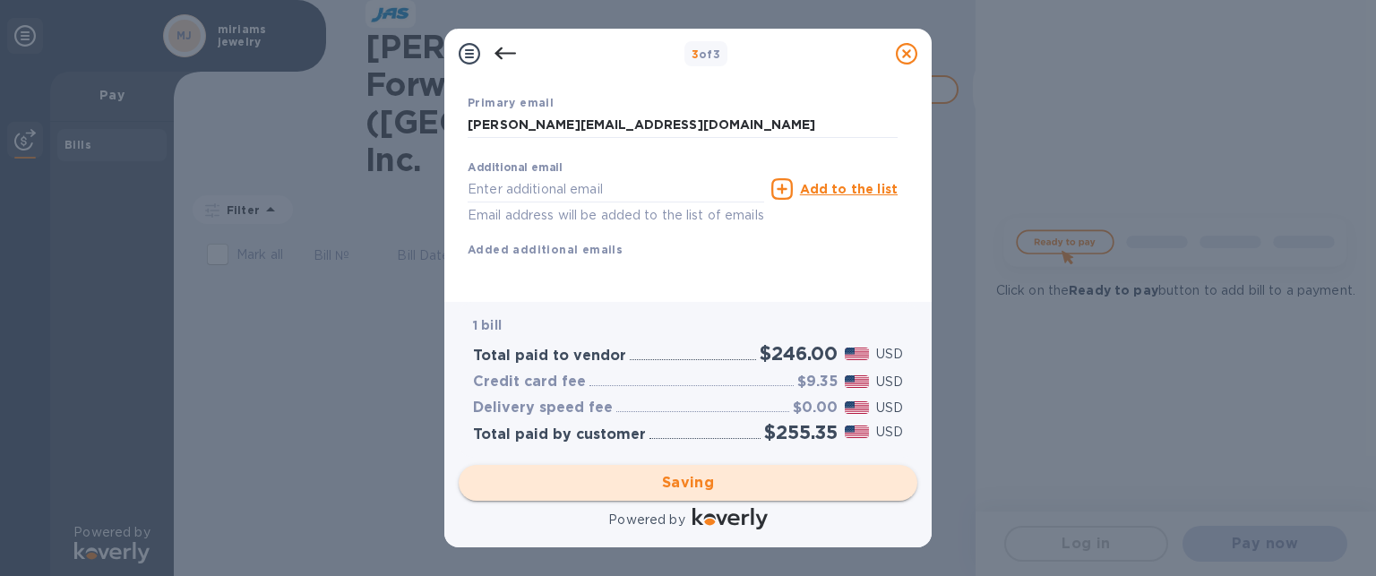
scroll to position [29, 0]
